Goal: Information Seeking & Learning: Learn about a topic

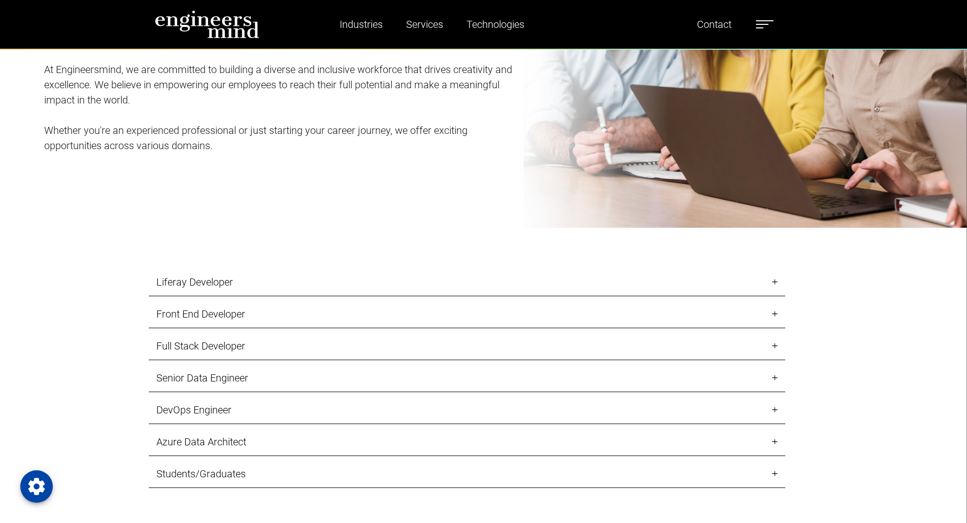
scroll to position [1157, 0]
click at [390, 319] on link "Front End Developer" at bounding box center [467, 314] width 637 height 28
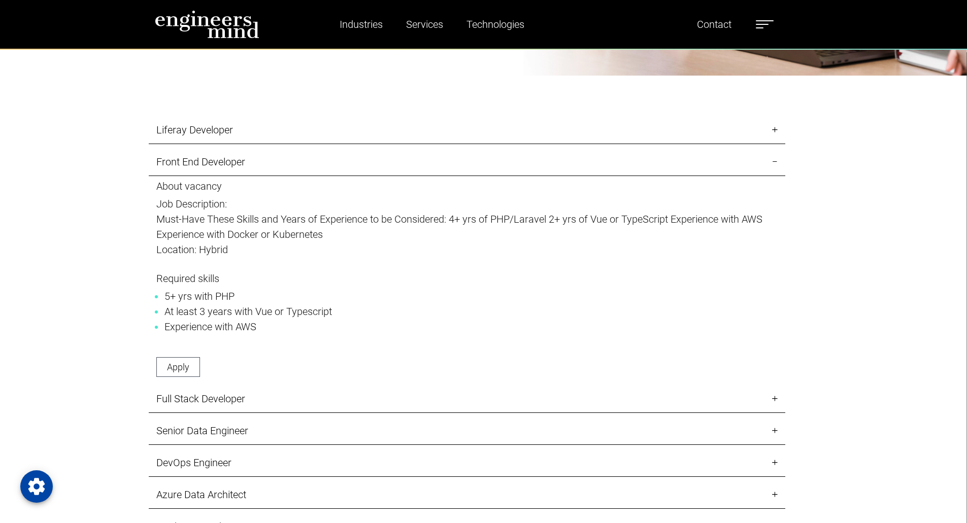
scroll to position [1310, 0]
click at [325, 127] on link "Liferay Developer" at bounding box center [467, 130] width 637 height 28
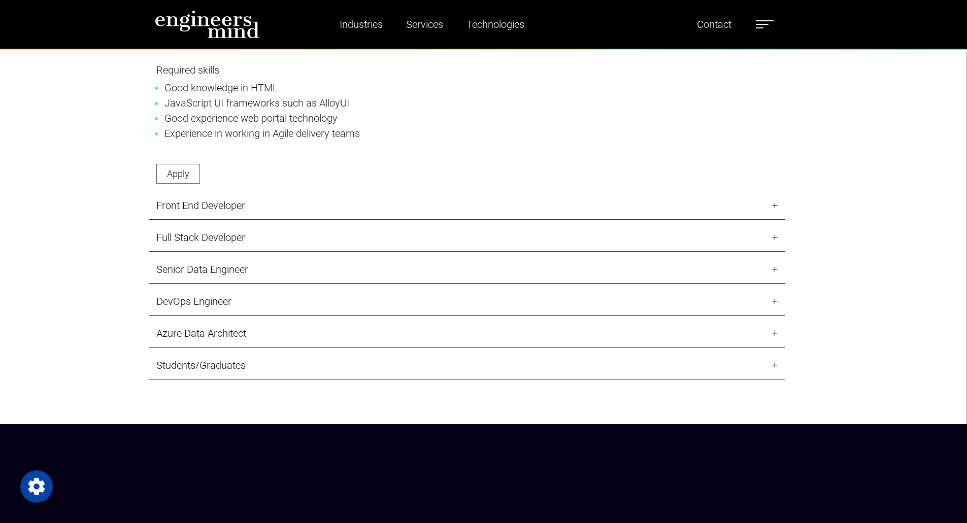
scroll to position [1608, 0]
click at [285, 206] on link "Front End Developer" at bounding box center [467, 205] width 637 height 28
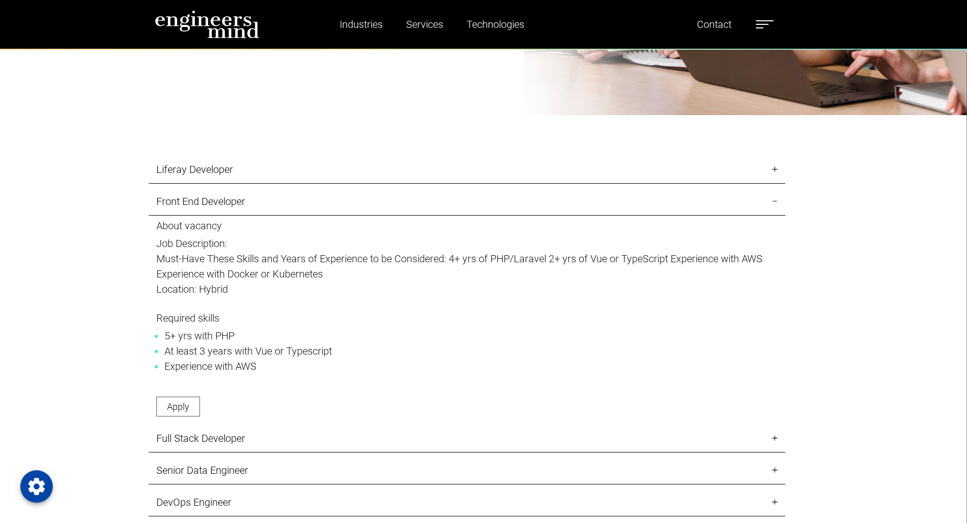
scroll to position [1269, 0]
click at [289, 179] on link "Liferay Developer" at bounding box center [467, 170] width 637 height 28
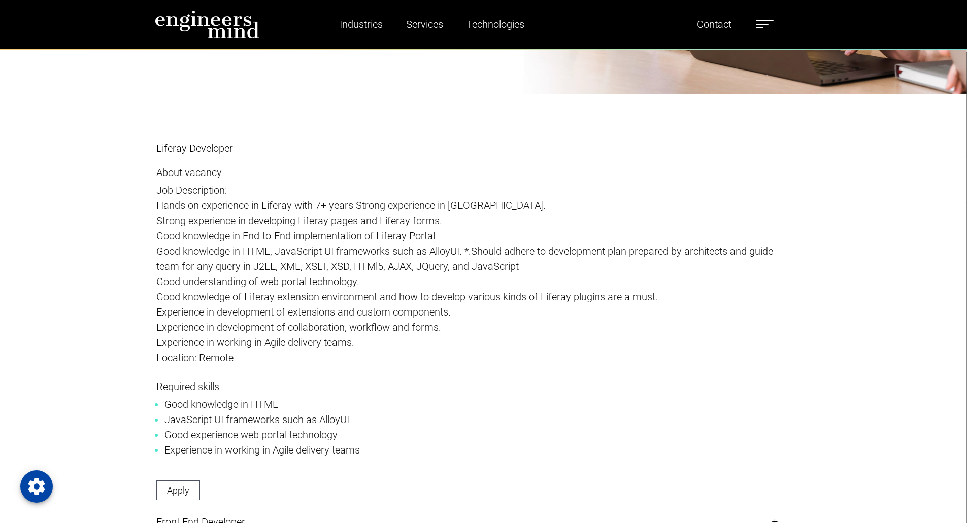
scroll to position [1291, 0]
click at [772, 24] on label at bounding box center [765, 24] width 18 height 13
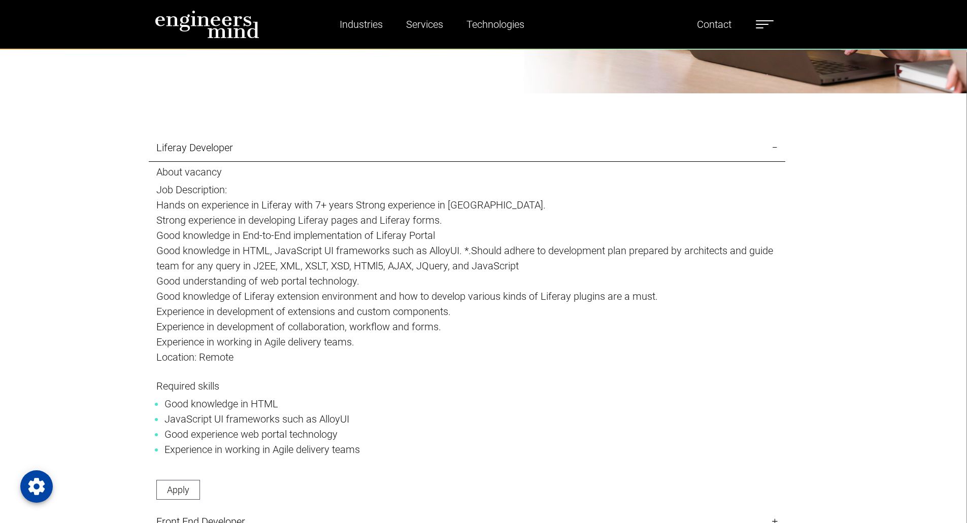
click at [772, 24] on label at bounding box center [765, 24] width 18 height 13
click at [765, 27] on label at bounding box center [765, 24] width 18 height 13
click at [764, 27] on span at bounding box center [760, 27] width 8 height 1
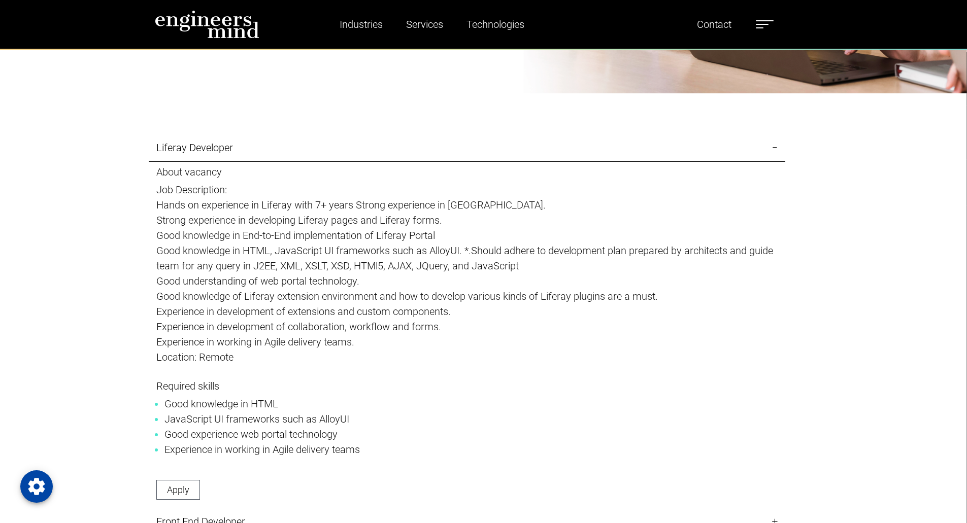
click at [765, 27] on label at bounding box center [765, 24] width 18 height 13
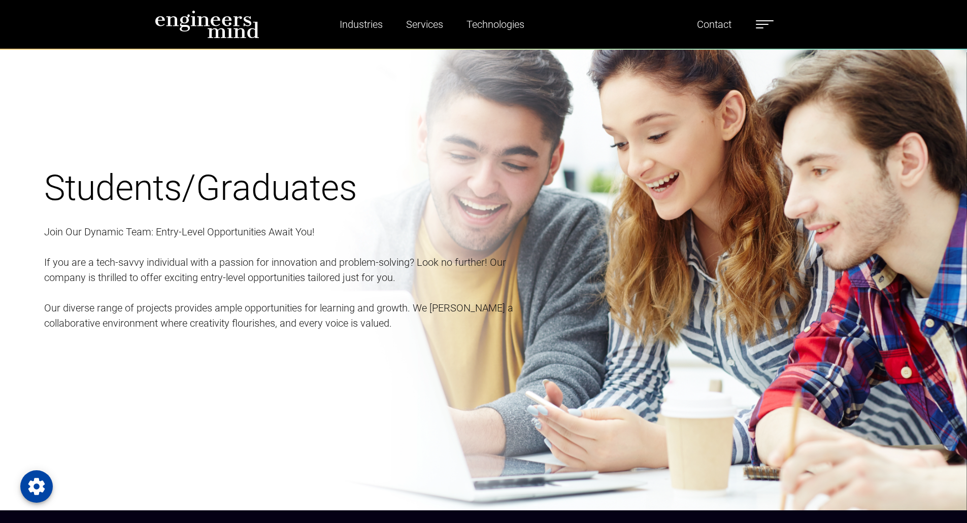
scroll to position [2569, 0]
